Goal: Transaction & Acquisition: Purchase product/service

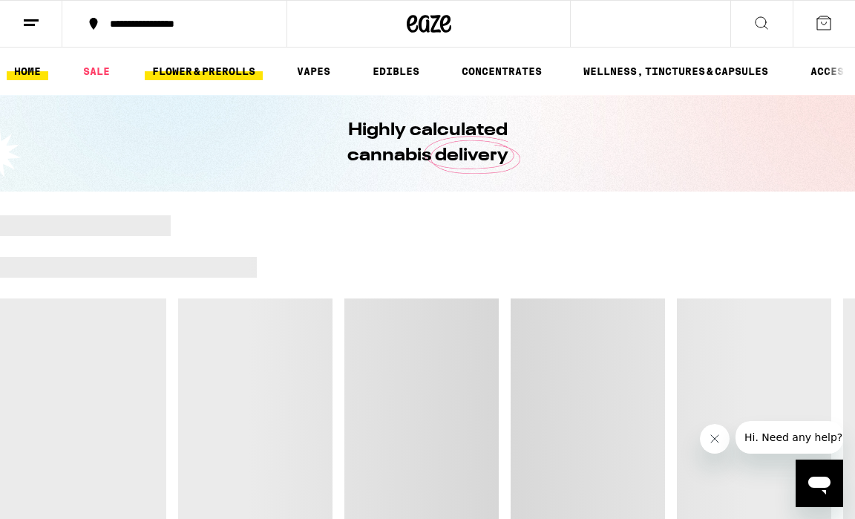
click at [226, 68] on link "FLOWER & PREROLLS" at bounding box center [204, 71] width 118 height 18
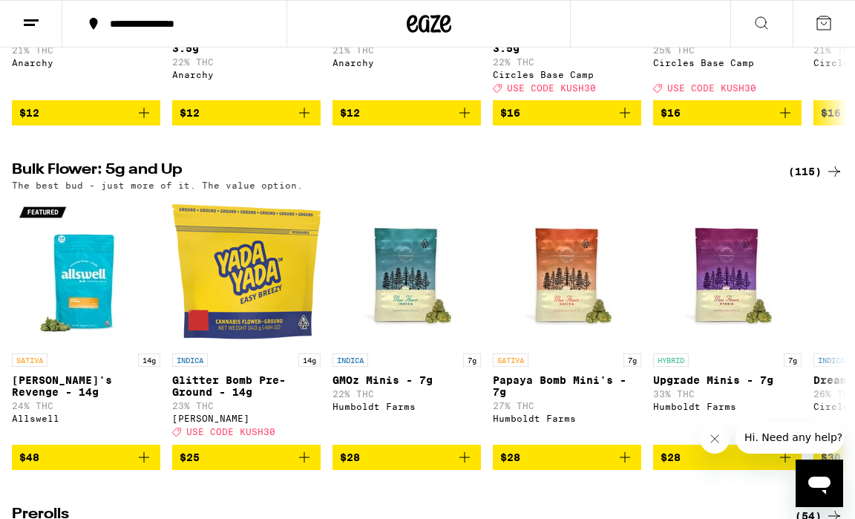
scroll to position [410, 0]
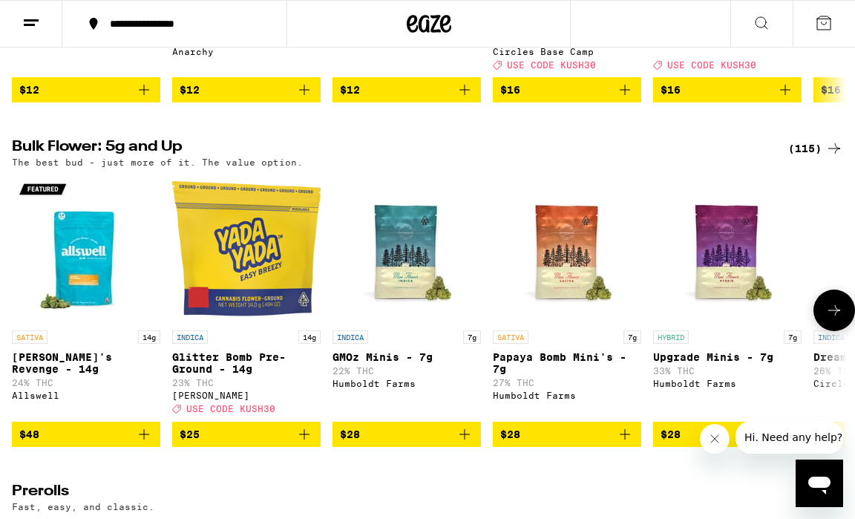
click at [833, 319] on icon at bounding box center [834, 310] width 18 height 18
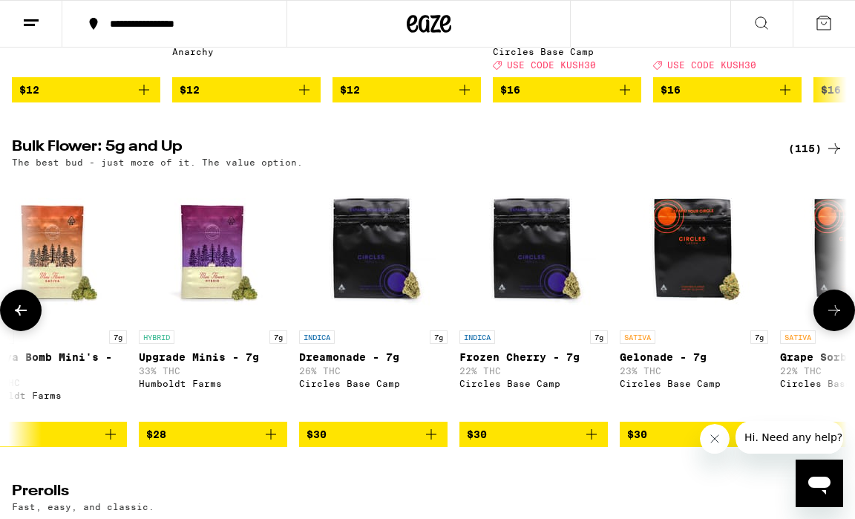
scroll to position [0, 670]
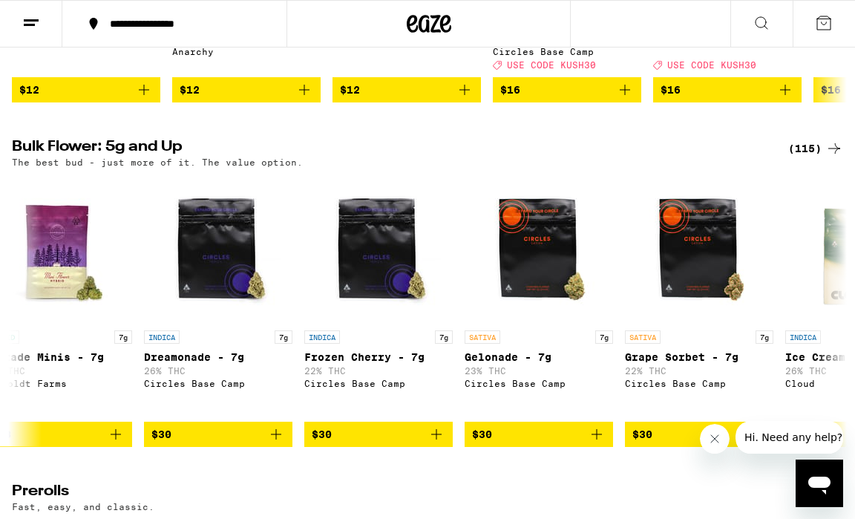
click at [803, 157] on div "(115)" at bounding box center [815, 149] width 55 height 18
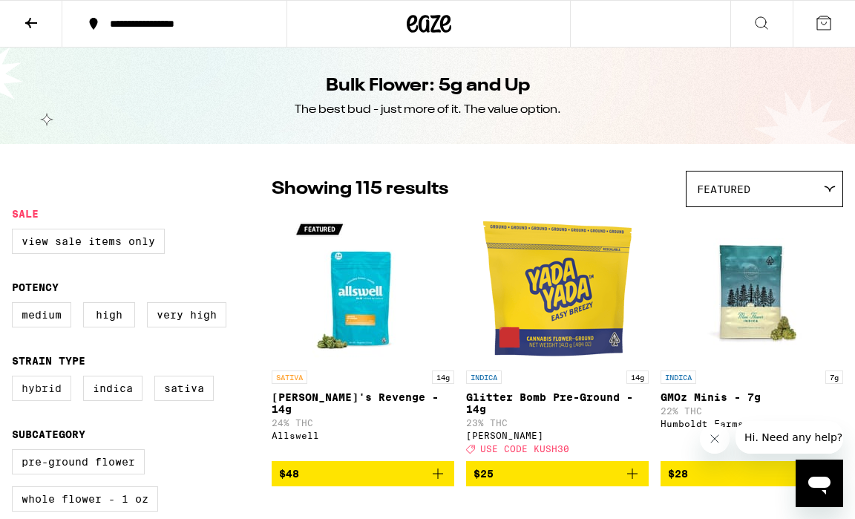
click at [31, 396] on label "Hybrid" at bounding box center [41, 388] width 59 height 25
click at [16, 379] on input "Hybrid" at bounding box center [15, 378] width 1 height 1
checkbox input "true"
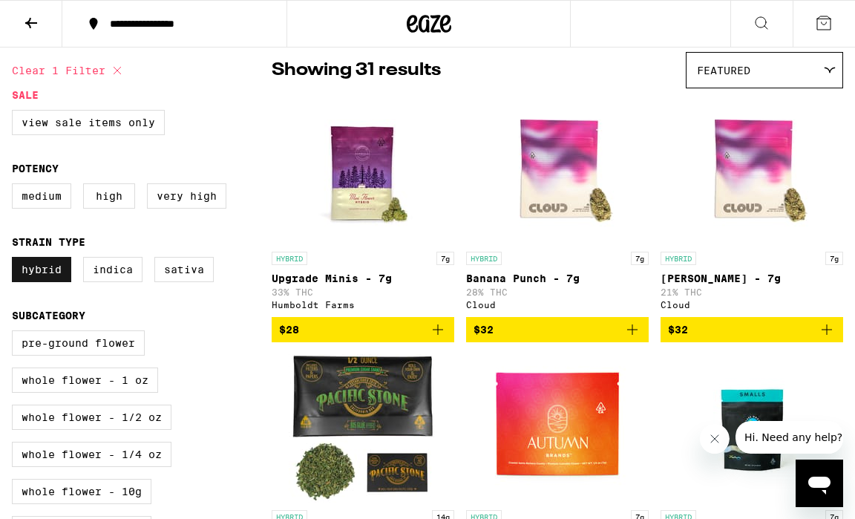
scroll to position [118, 0]
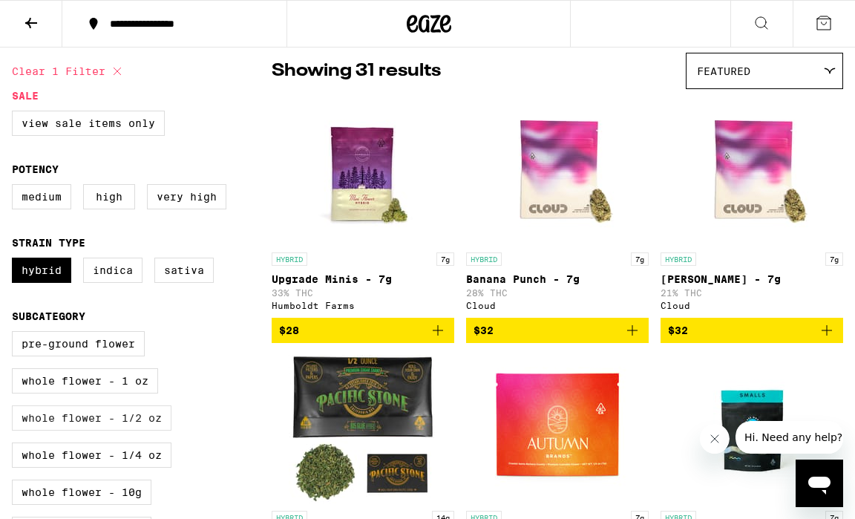
click at [48, 428] on label "Whole Flower - 1/2 oz" at bounding box center [92, 417] width 160 height 25
click at [16, 334] on input "Whole Flower - 1/2 oz" at bounding box center [15, 333] width 1 height 1
checkbox input "true"
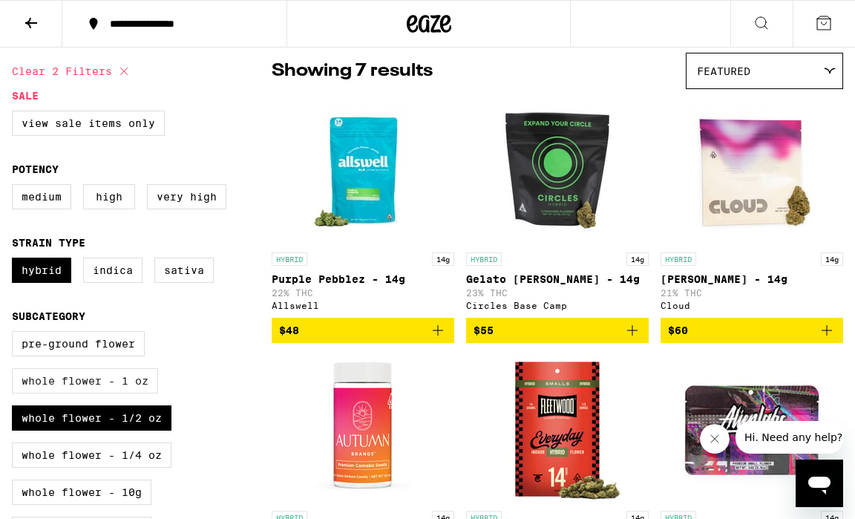
click at [68, 393] on label "Whole Flower - 1 oz" at bounding box center [85, 380] width 146 height 25
click at [16, 334] on input "Whole Flower - 1 oz" at bounding box center [15, 333] width 1 height 1
checkbox input "true"
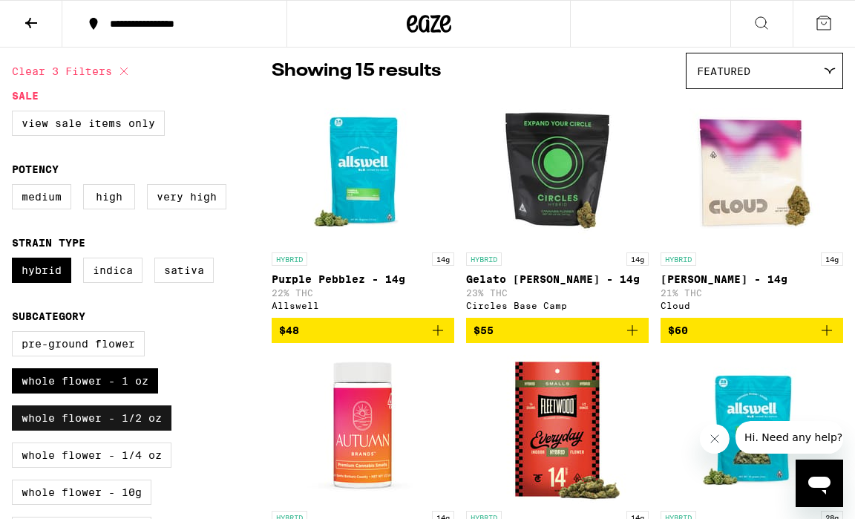
click at [99, 431] on label "Whole Flower - 1/2 oz" at bounding box center [92, 417] width 160 height 25
click at [16, 334] on input "Whole Flower - 1/2 oz" at bounding box center [15, 333] width 1 height 1
checkbox input "false"
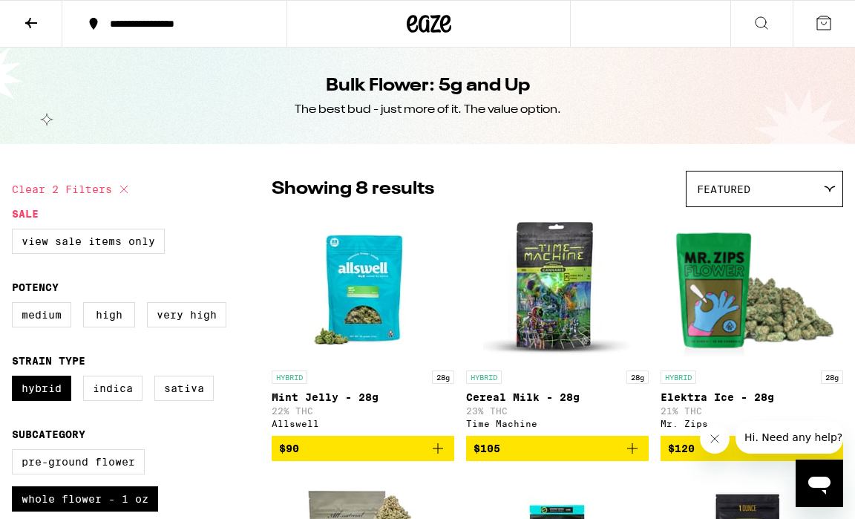
click at [822, 27] on icon at bounding box center [824, 23] width 18 height 18
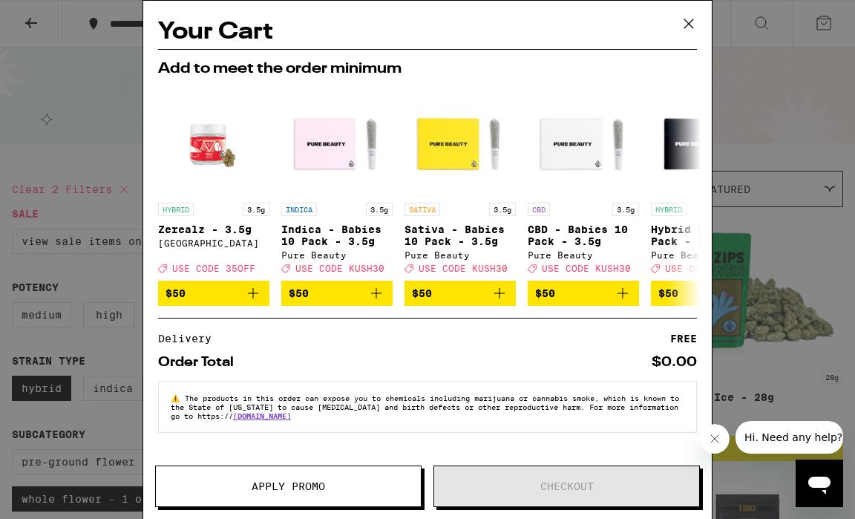
click at [698, 23] on icon at bounding box center [689, 24] width 22 height 22
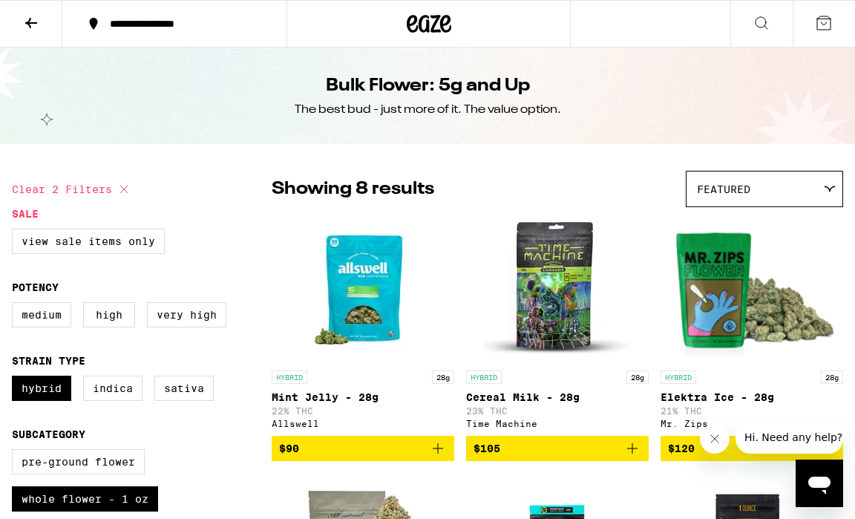
click at [435, 454] on icon "Add to bag" at bounding box center [438, 448] width 18 height 18
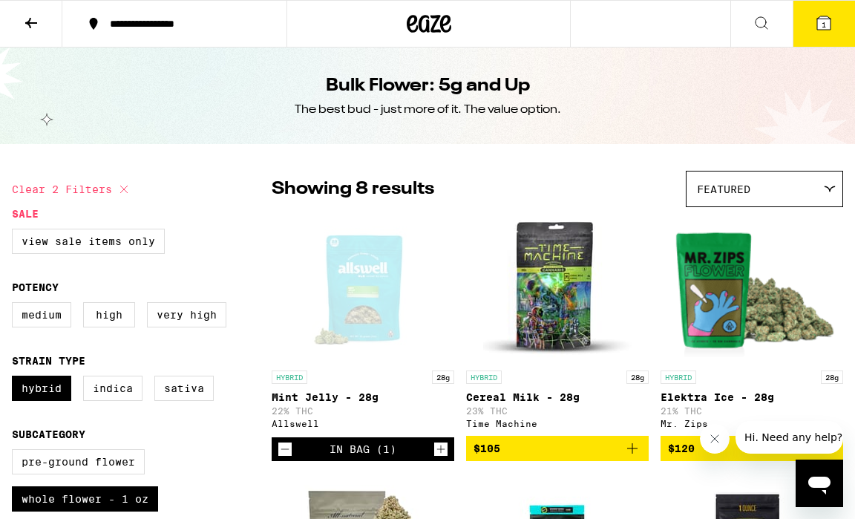
click at [811, 29] on button "1" at bounding box center [824, 24] width 62 height 46
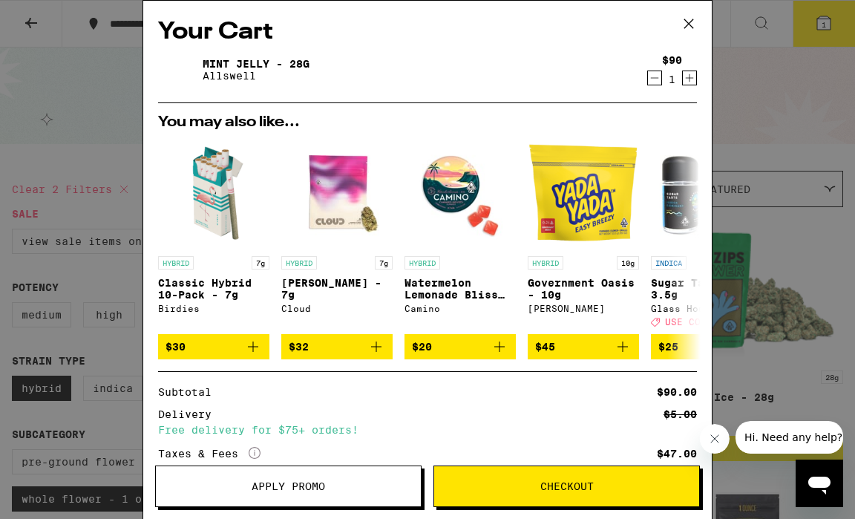
click at [687, 24] on icon at bounding box center [688, 23] width 9 height 9
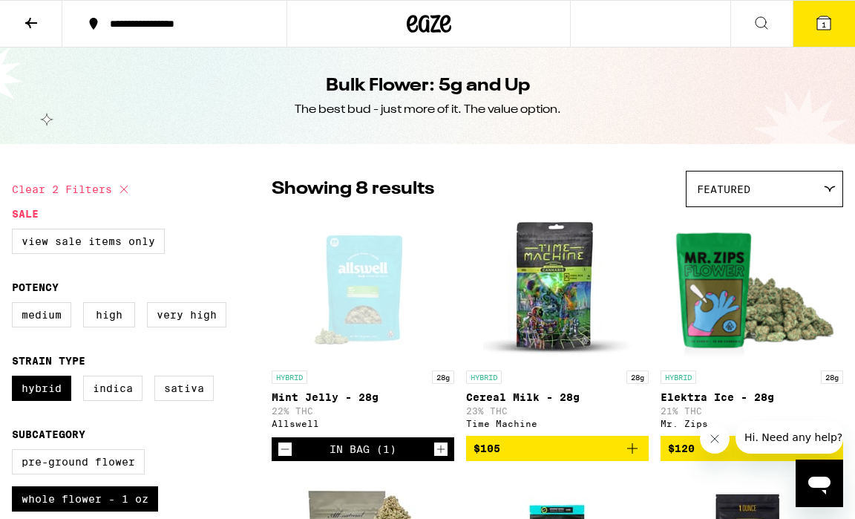
click at [37, 22] on icon at bounding box center [31, 23] width 18 height 18
